Goal: Use online tool/utility: Utilize a website feature to perform a specific function

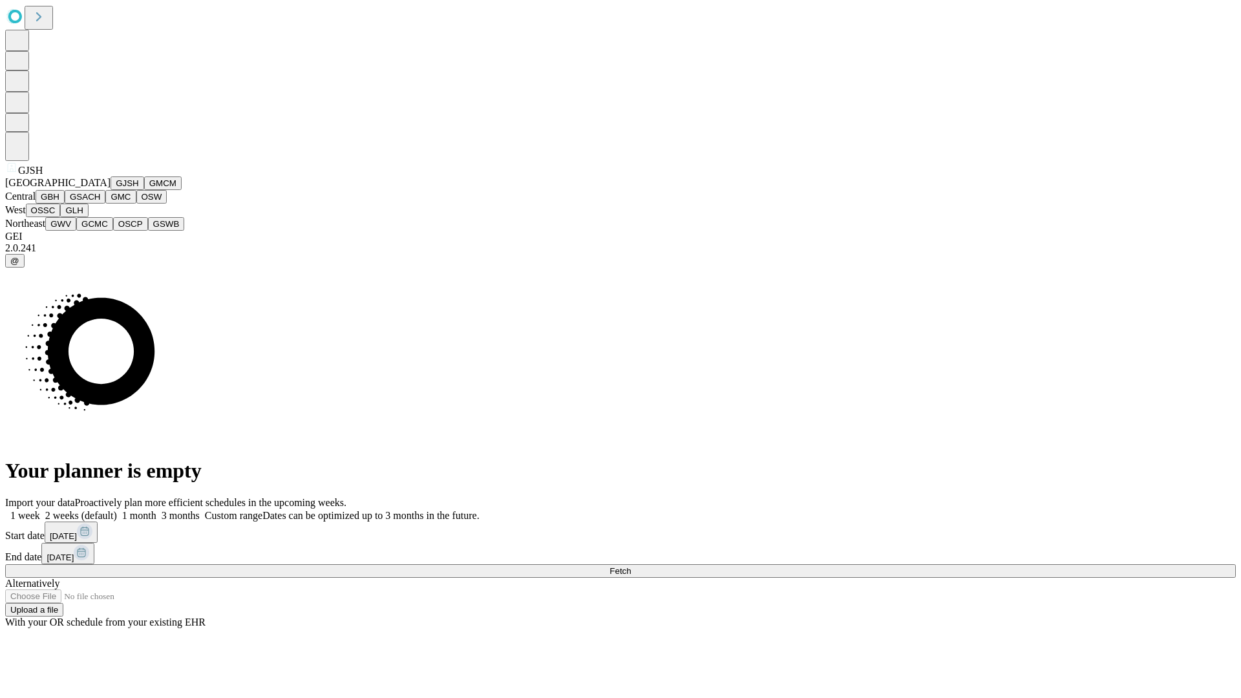
click at [110, 190] on button "GJSH" at bounding box center [127, 183] width 34 height 14
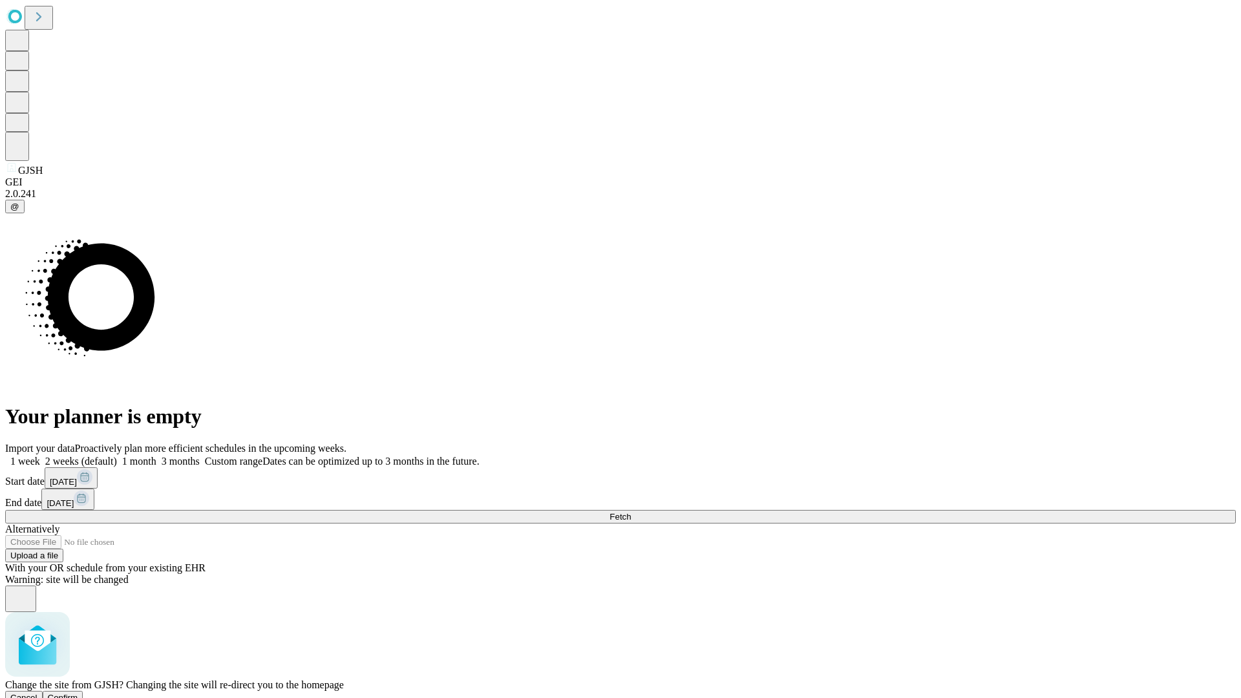
click at [78, 693] on span "Confirm" at bounding box center [63, 698] width 30 height 10
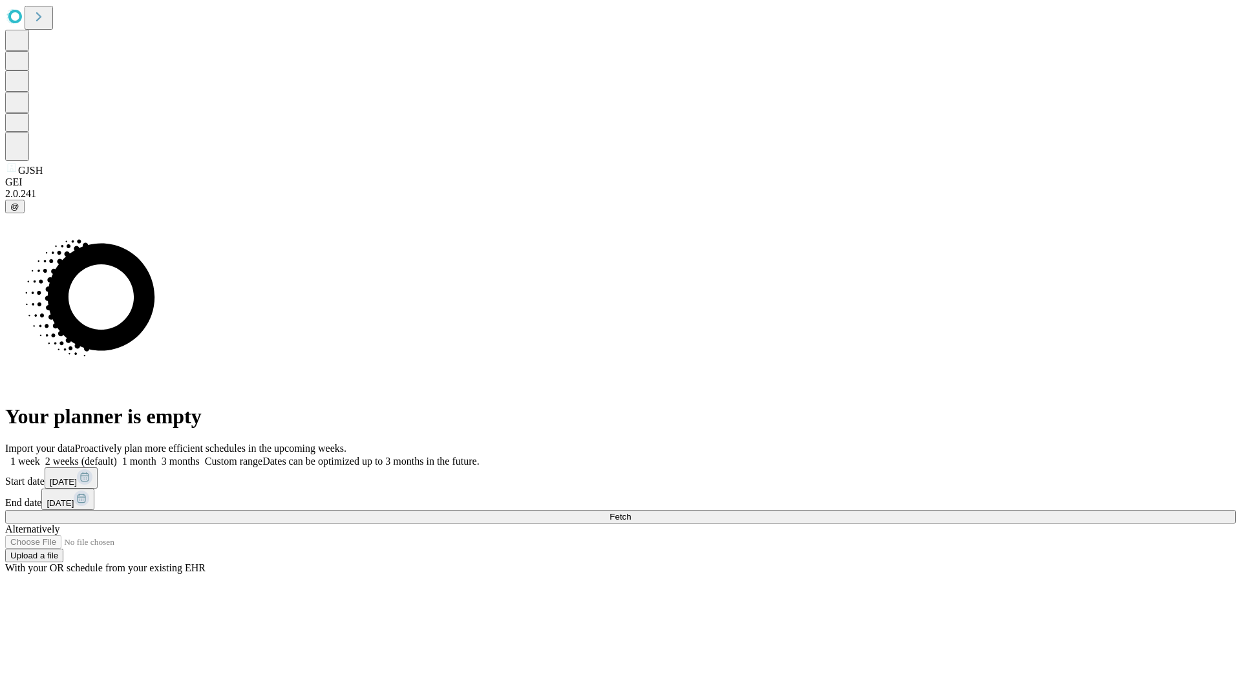
click at [156, 456] on label "1 month" at bounding box center [136, 461] width 39 height 11
click at [631, 512] on span "Fetch" at bounding box center [619, 517] width 21 height 10
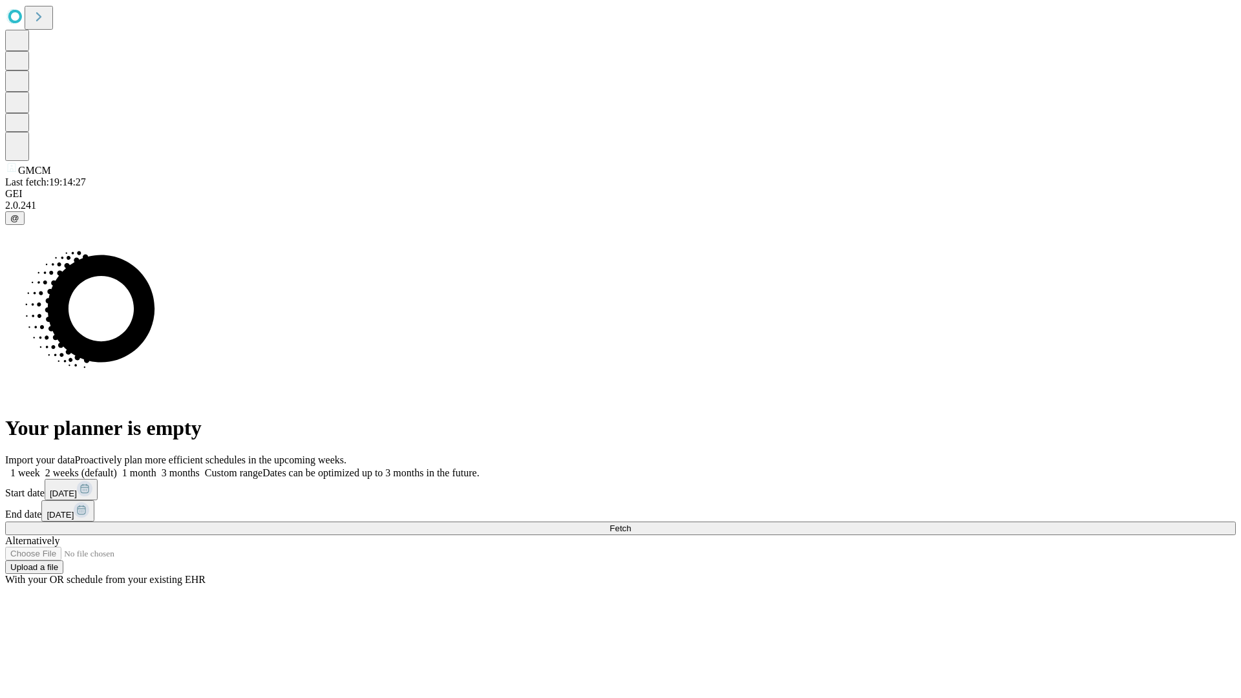
click at [156, 467] on label "1 month" at bounding box center [136, 472] width 39 height 11
click at [631, 523] on span "Fetch" at bounding box center [619, 528] width 21 height 10
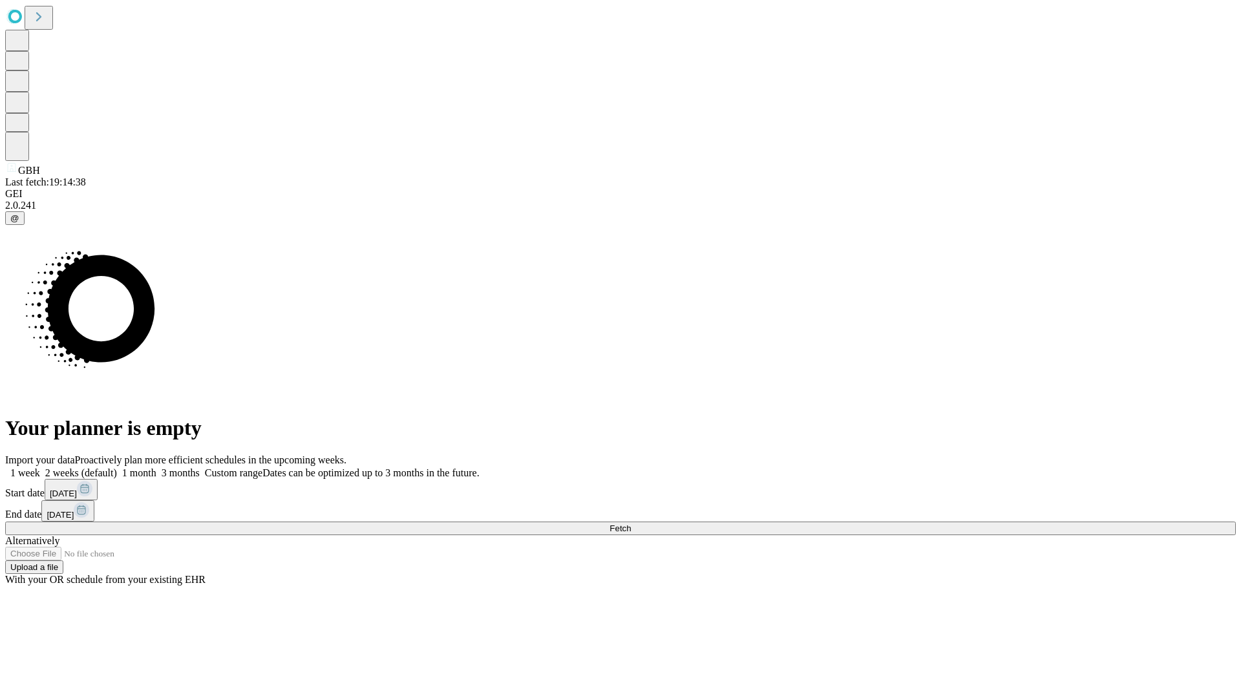
click at [156, 467] on label "1 month" at bounding box center [136, 472] width 39 height 11
click at [631, 523] on span "Fetch" at bounding box center [619, 528] width 21 height 10
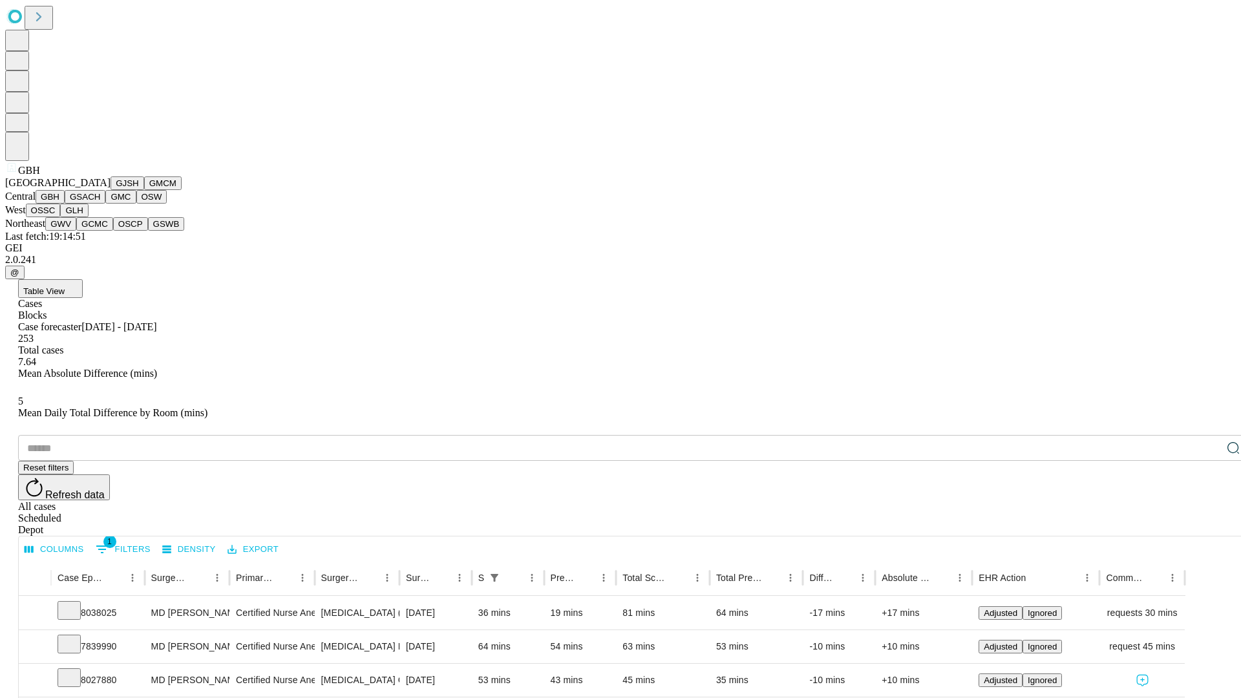
click at [100, 204] on button "GSACH" at bounding box center [85, 197] width 41 height 14
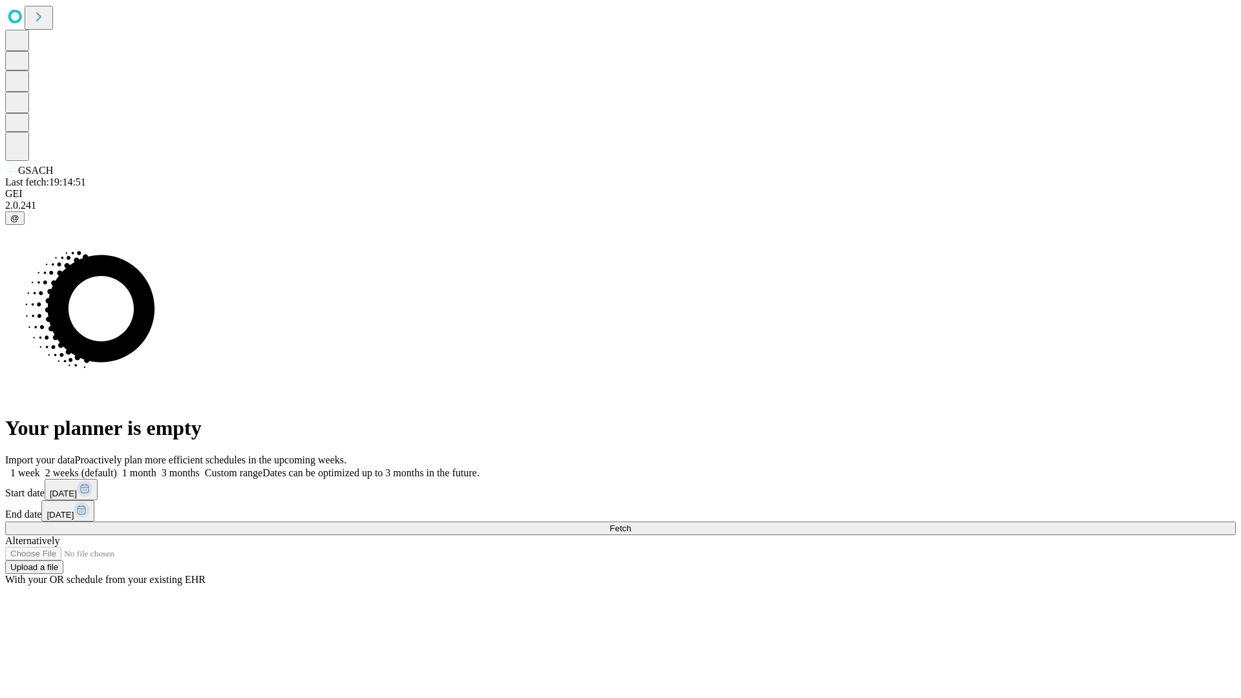
click at [631, 523] on span "Fetch" at bounding box center [619, 528] width 21 height 10
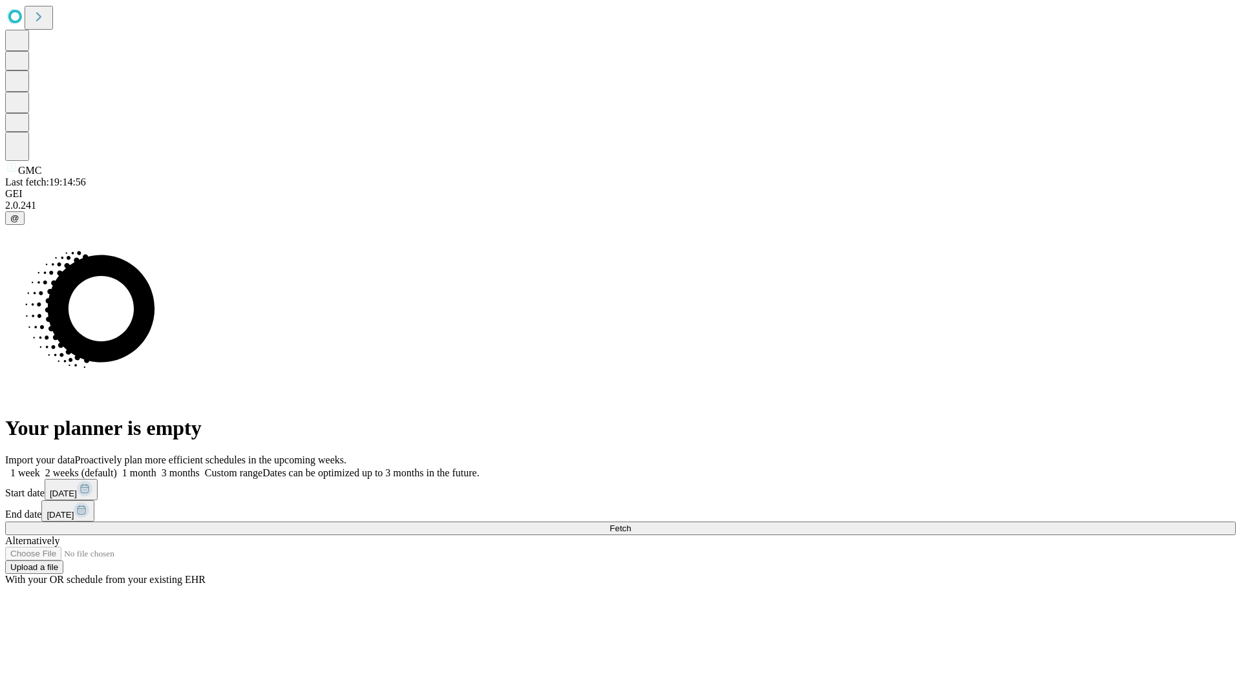
click at [156, 467] on label "1 month" at bounding box center [136, 472] width 39 height 11
click at [631, 523] on span "Fetch" at bounding box center [619, 528] width 21 height 10
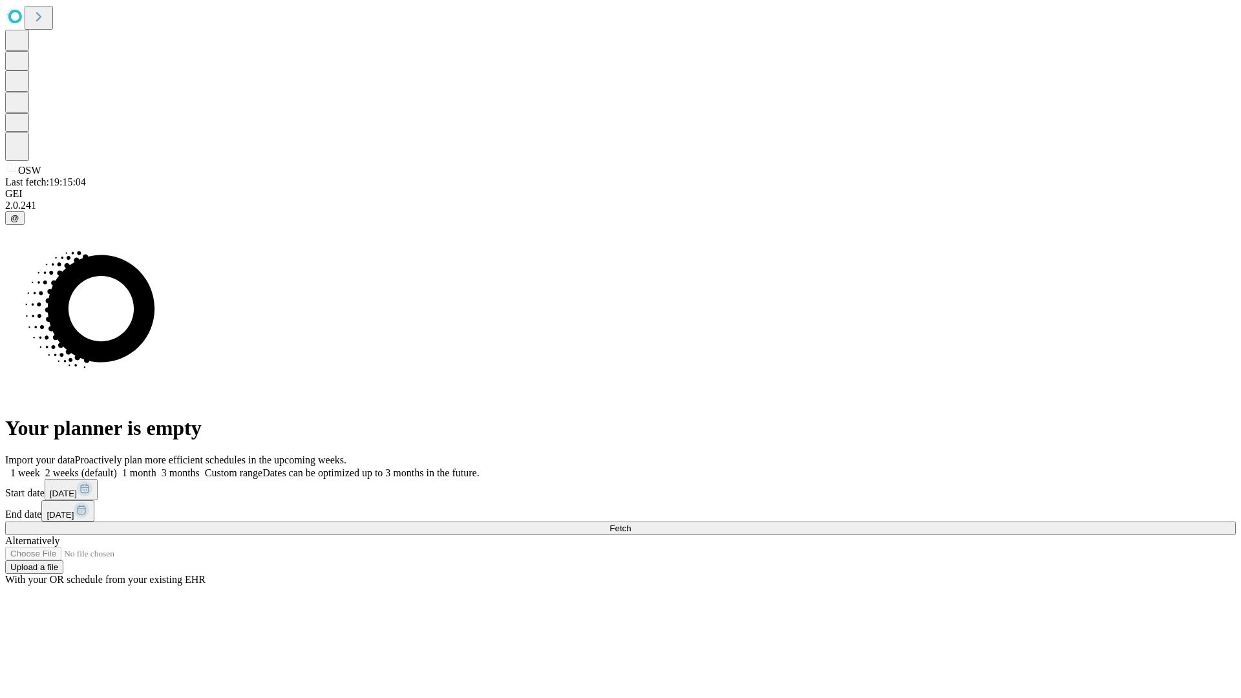
click at [156, 467] on label "1 month" at bounding box center [136, 472] width 39 height 11
click at [631, 523] on span "Fetch" at bounding box center [619, 528] width 21 height 10
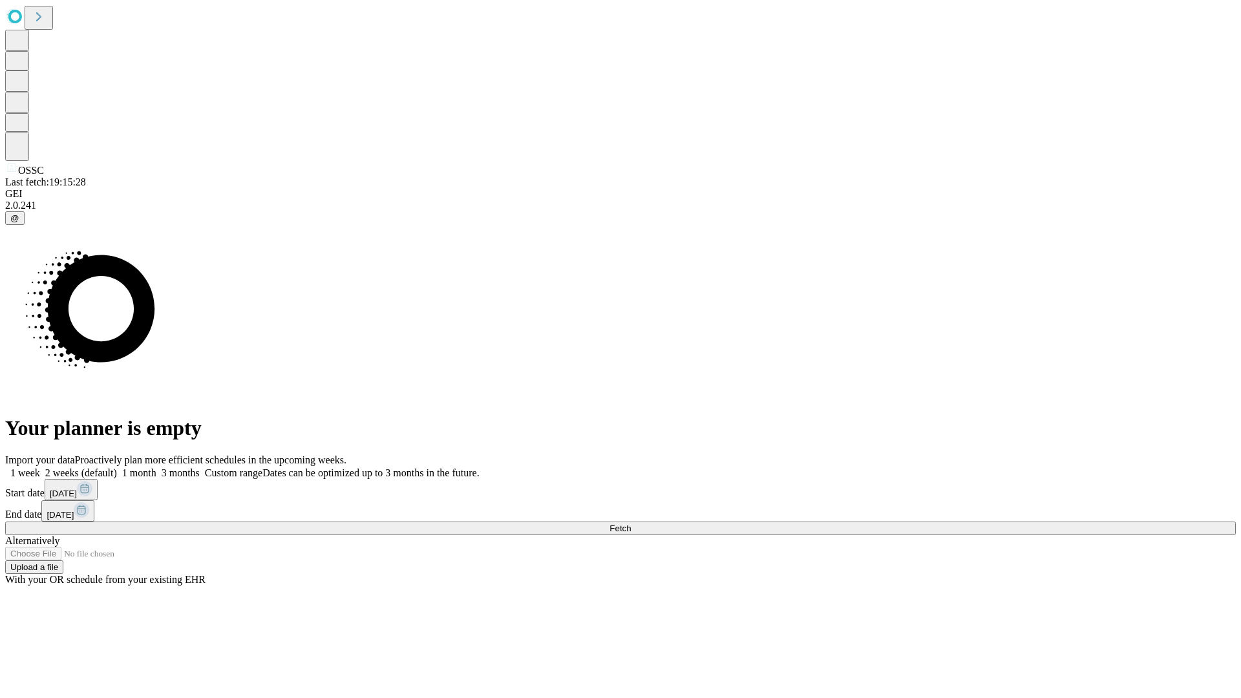
click at [156, 467] on label "1 month" at bounding box center [136, 472] width 39 height 11
click at [631, 523] on span "Fetch" at bounding box center [619, 528] width 21 height 10
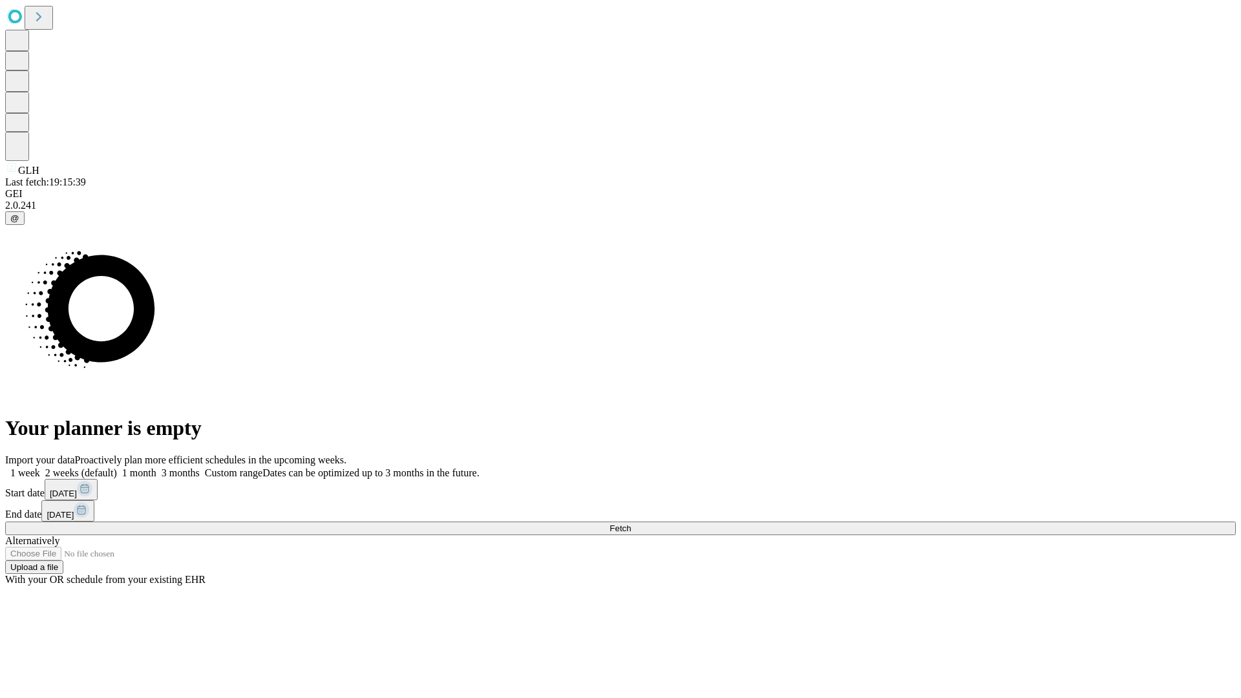
click at [156, 467] on label "1 month" at bounding box center [136, 472] width 39 height 11
click at [631, 523] on span "Fetch" at bounding box center [619, 528] width 21 height 10
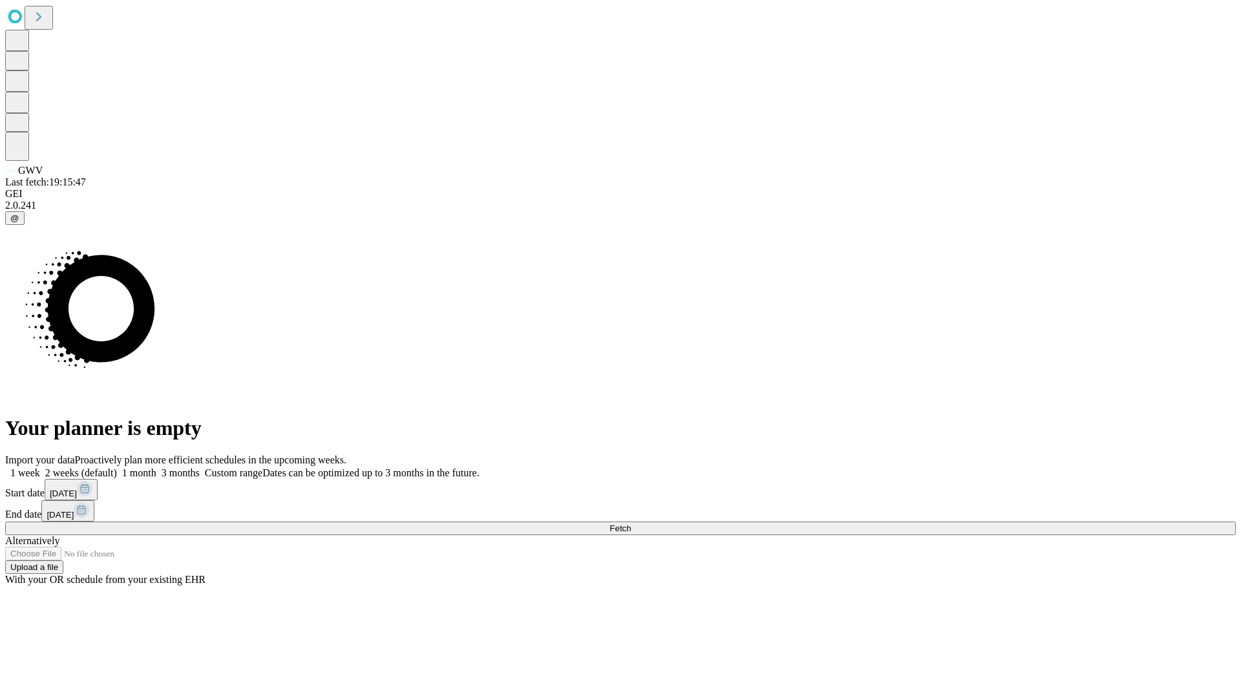
click at [156, 467] on label "1 month" at bounding box center [136, 472] width 39 height 11
click at [631, 523] on span "Fetch" at bounding box center [619, 528] width 21 height 10
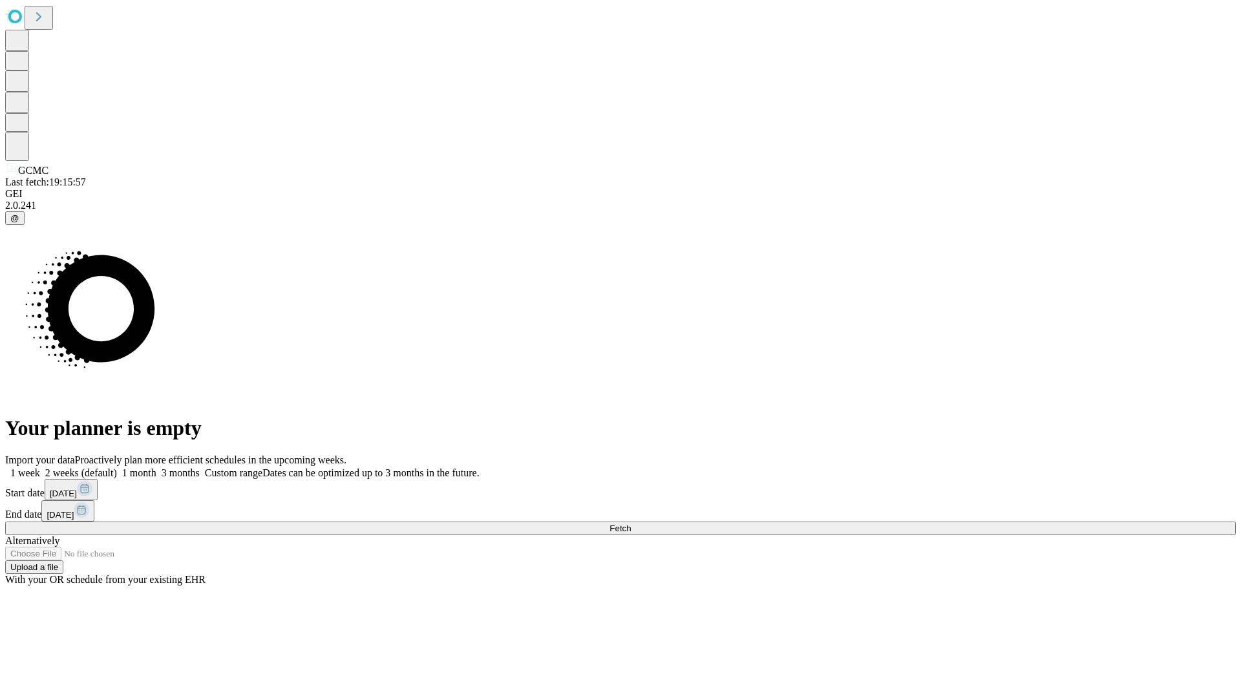
click at [631, 523] on span "Fetch" at bounding box center [619, 528] width 21 height 10
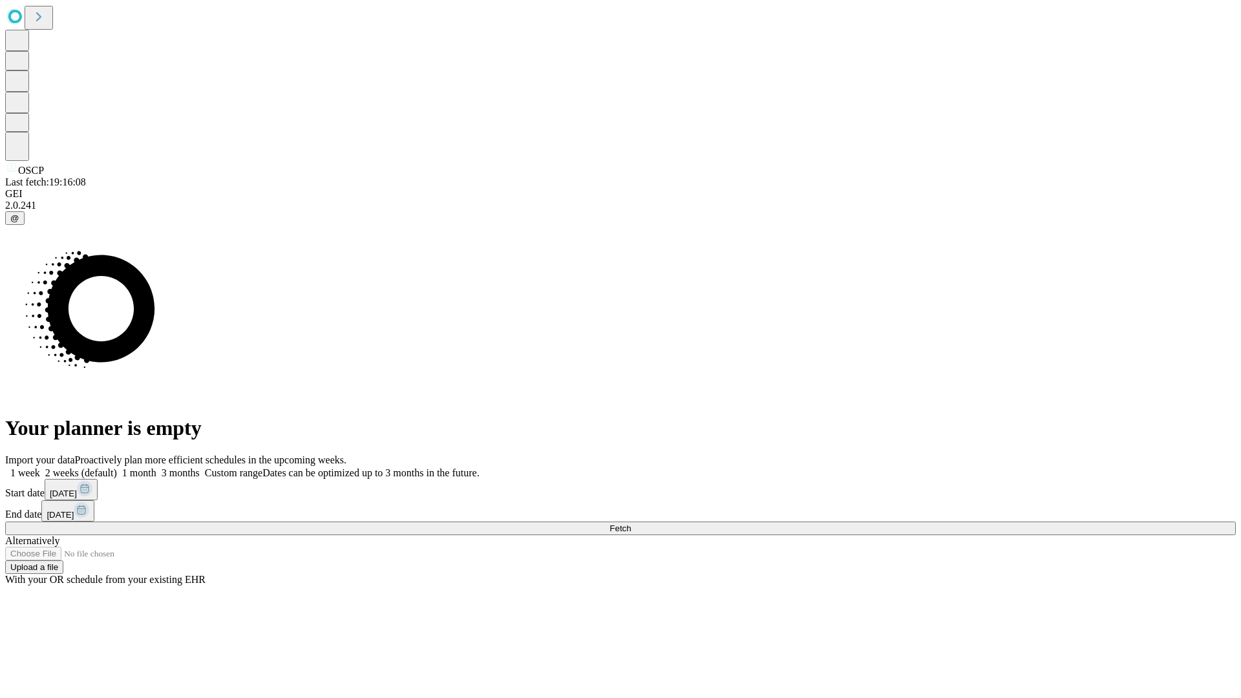
click at [156, 467] on label "1 month" at bounding box center [136, 472] width 39 height 11
click at [631, 523] on span "Fetch" at bounding box center [619, 528] width 21 height 10
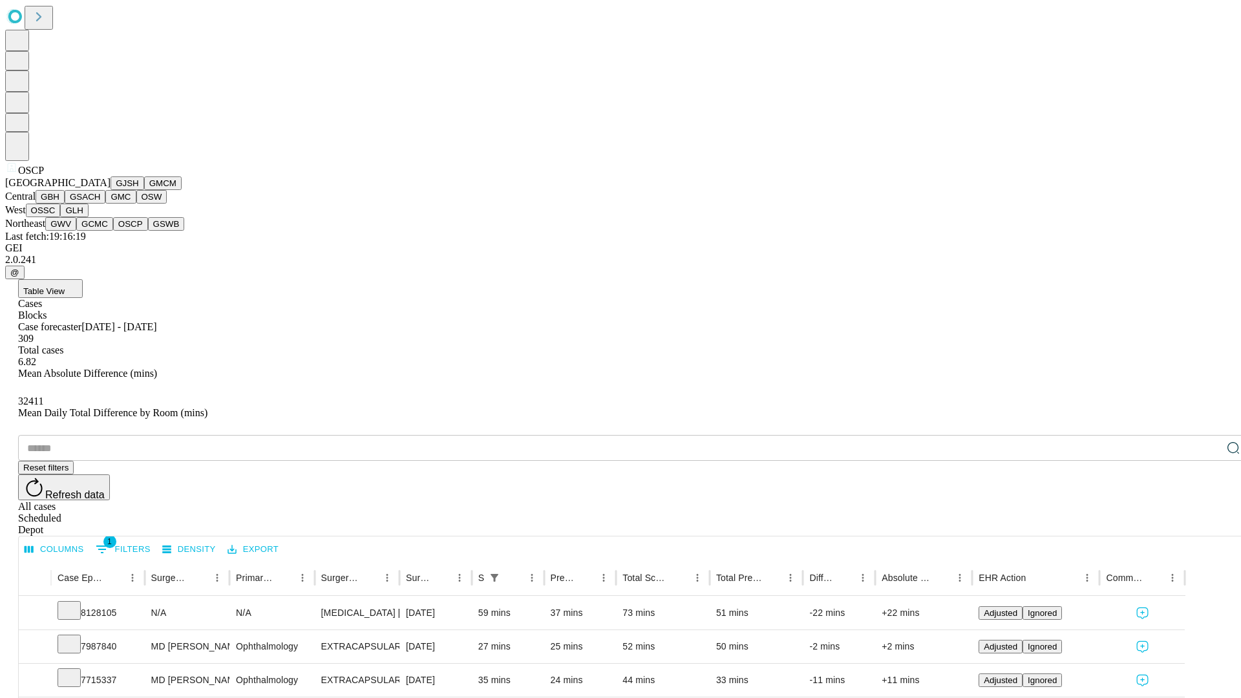
click at [148, 231] on button "GSWB" at bounding box center [166, 224] width 37 height 14
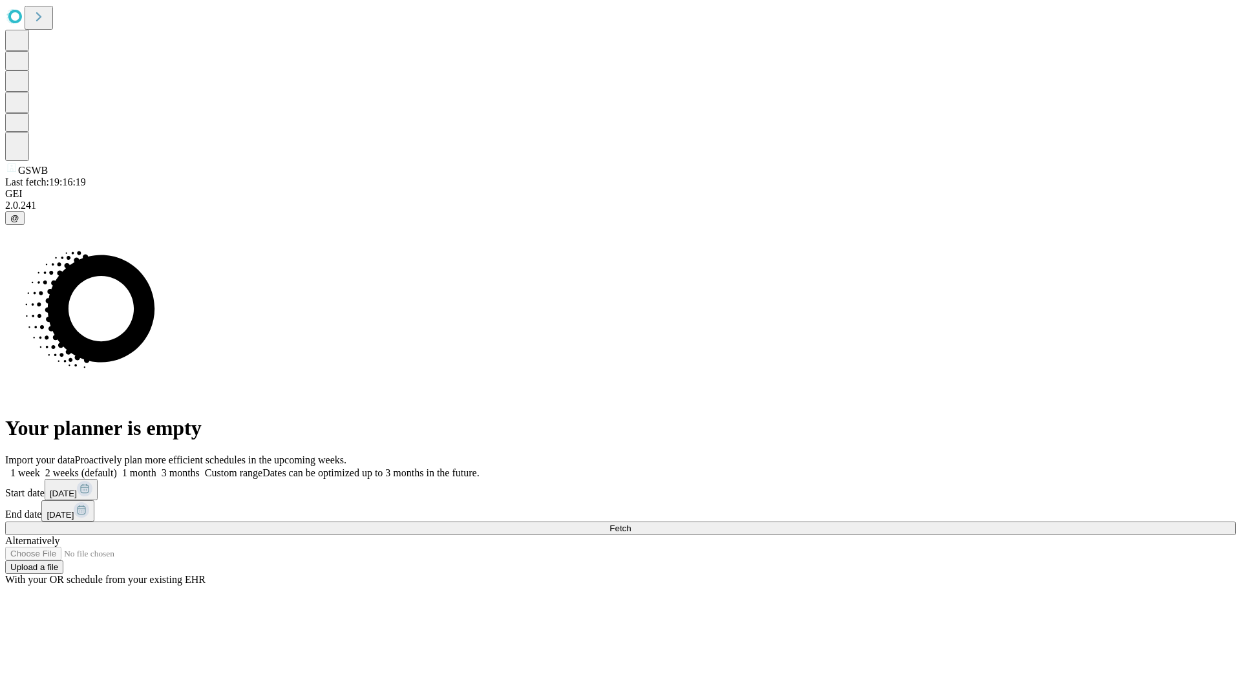
click at [631, 523] on span "Fetch" at bounding box center [619, 528] width 21 height 10
